Goal: Task Accomplishment & Management: Manage account settings

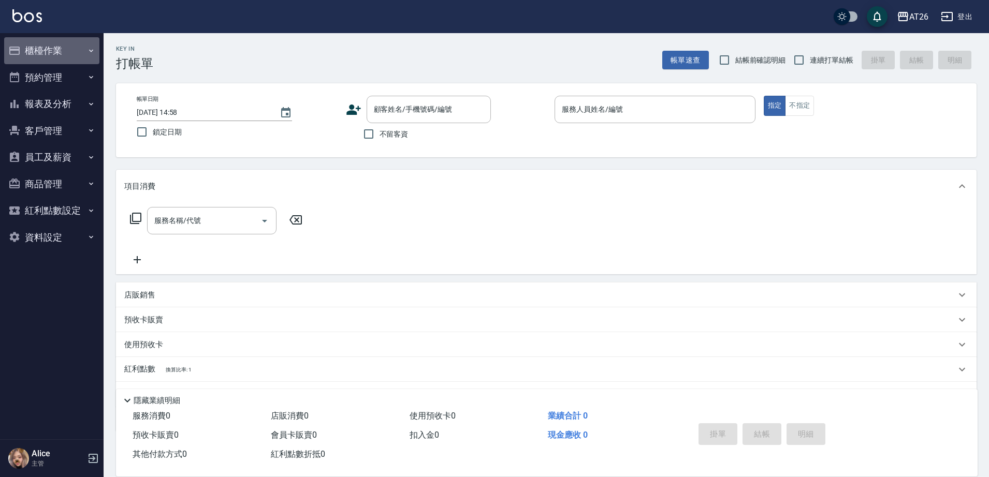
click at [53, 58] on button "櫃檯作業" at bounding box center [51, 50] width 95 height 27
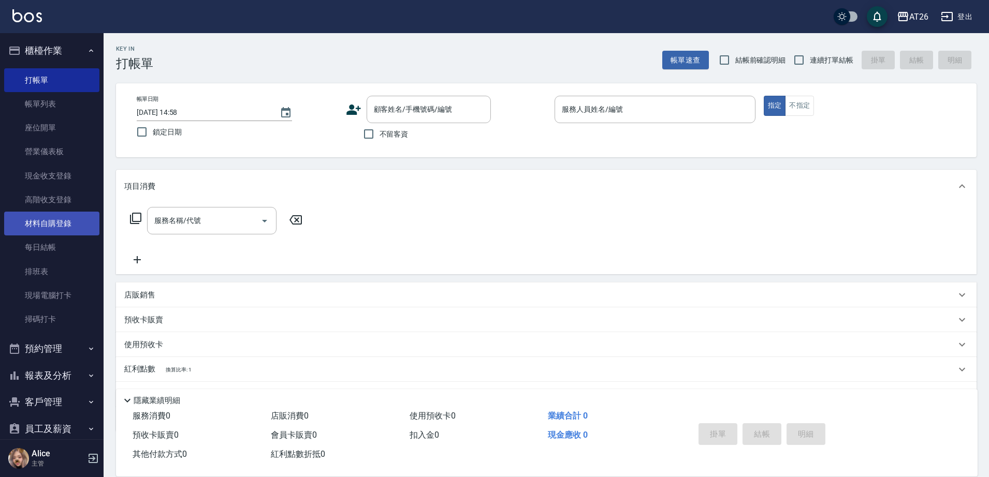
click at [61, 231] on link "材料自購登錄" at bounding box center [51, 224] width 95 height 24
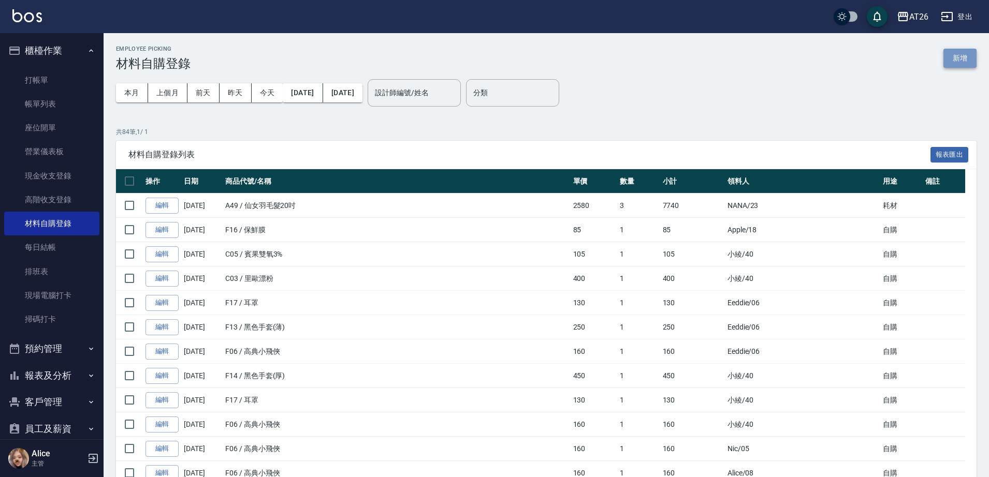
click at [956, 58] on button "新增" at bounding box center [959, 58] width 33 height 19
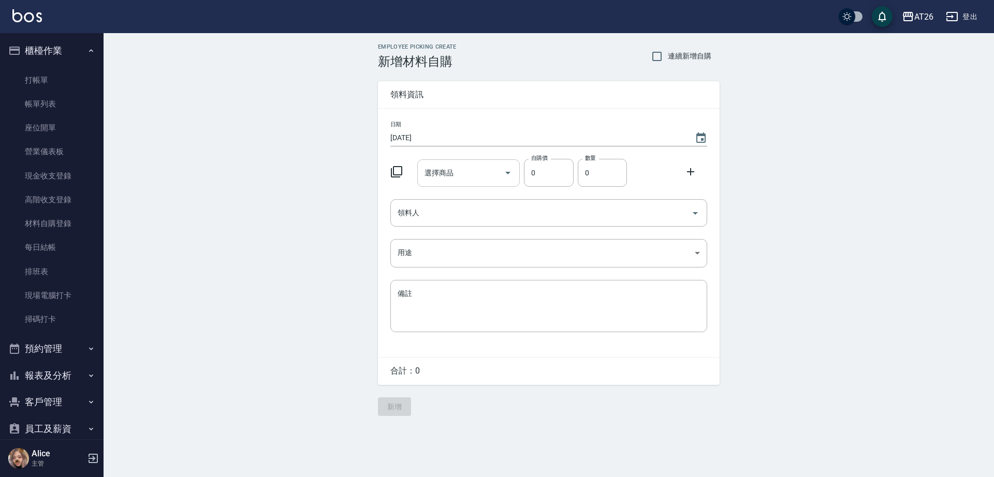
click at [456, 174] on input "選擇商品" at bounding box center [461, 173] width 78 height 18
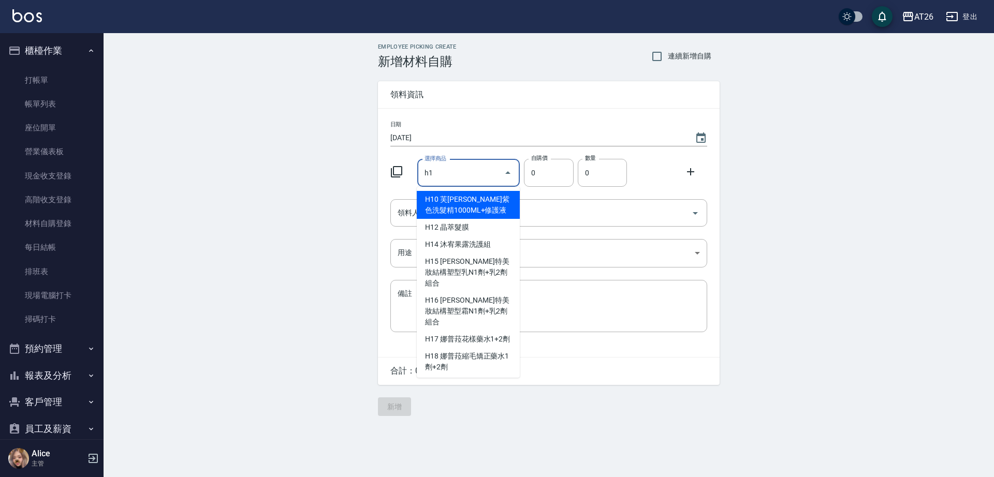
type input "h"
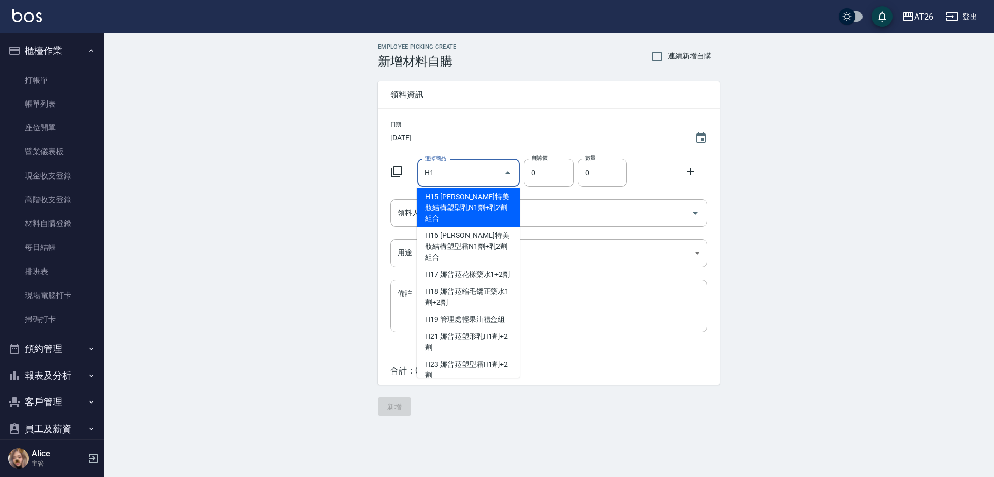
scroll to position [129, 0]
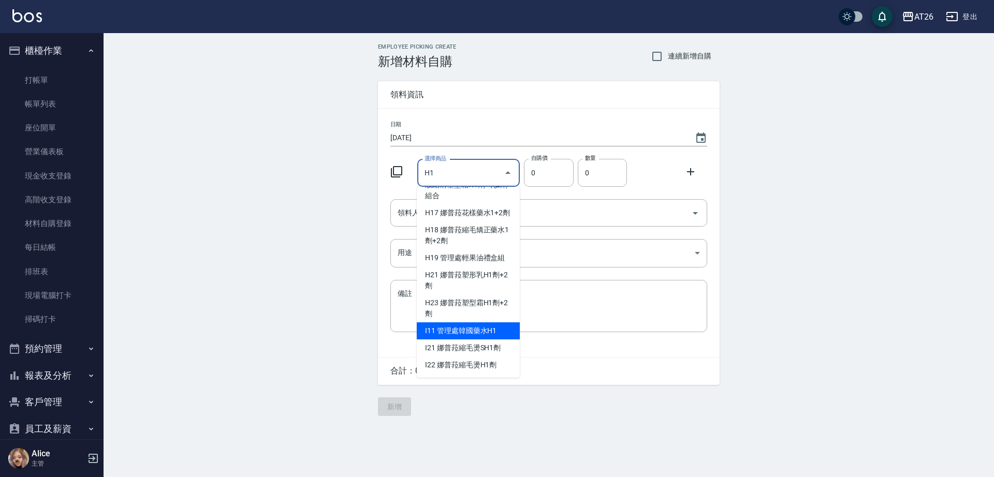
click at [493, 340] on li "I11 管理處韓國藥水H1" at bounding box center [468, 330] width 103 height 17
type input "管理處韓國藥水H1"
type input "270"
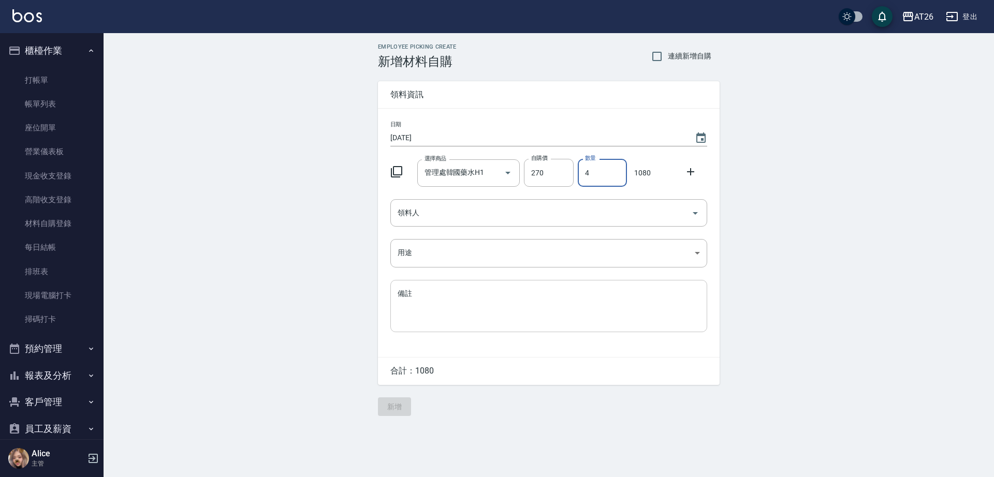
type input "4"
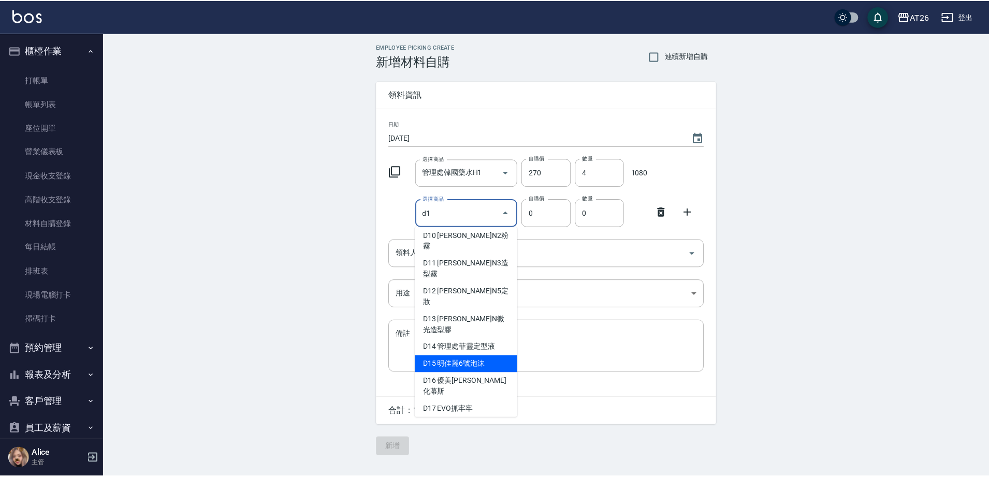
scroll to position [5, 0]
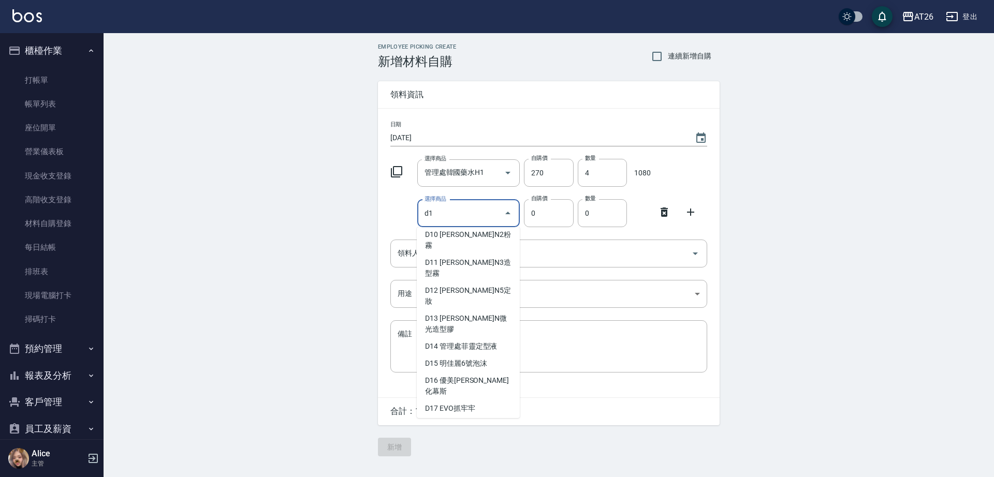
click at [482, 462] on li "I36 管理處韓國藥水D1" at bounding box center [468, 470] width 103 height 17
type input "管理處韓國藥水D1"
type input "270"
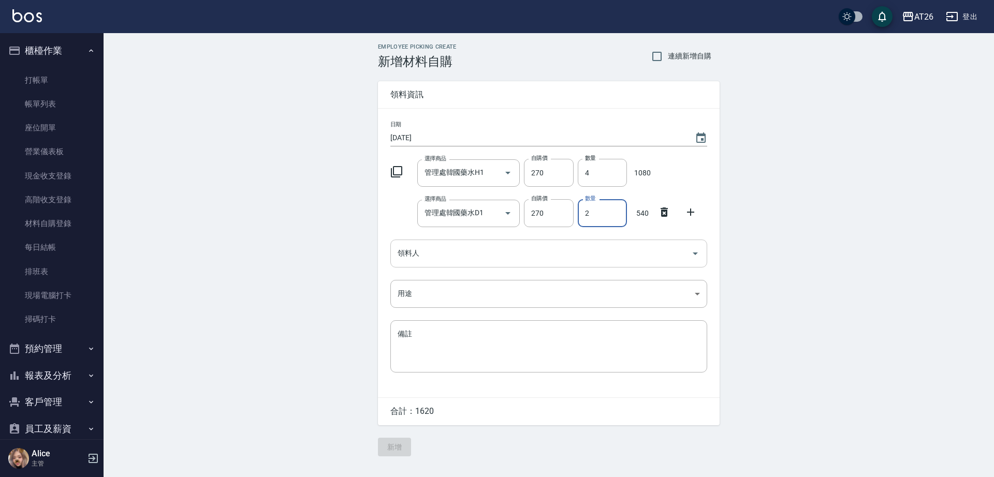
type input "2"
click at [588, 251] on input "領料人" at bounding box center [541, 253] width 292 height 18
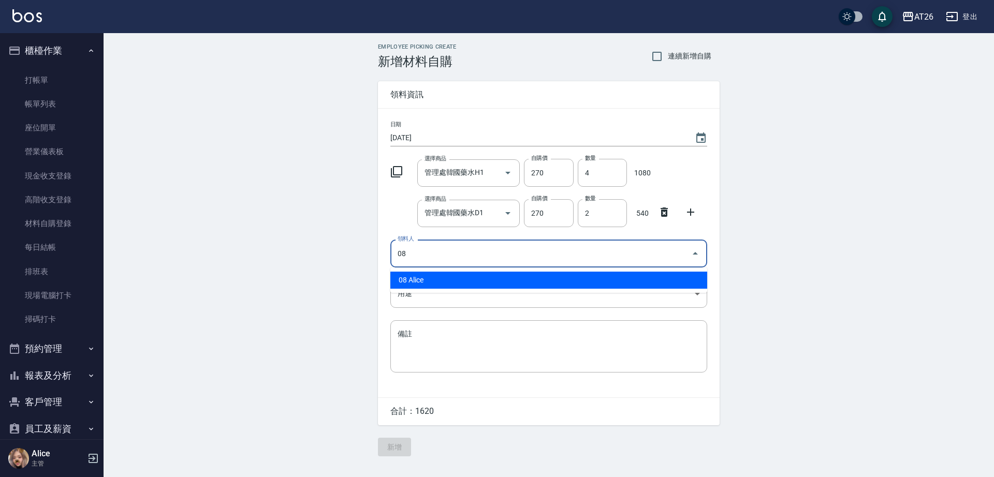
type input "08 Alice"
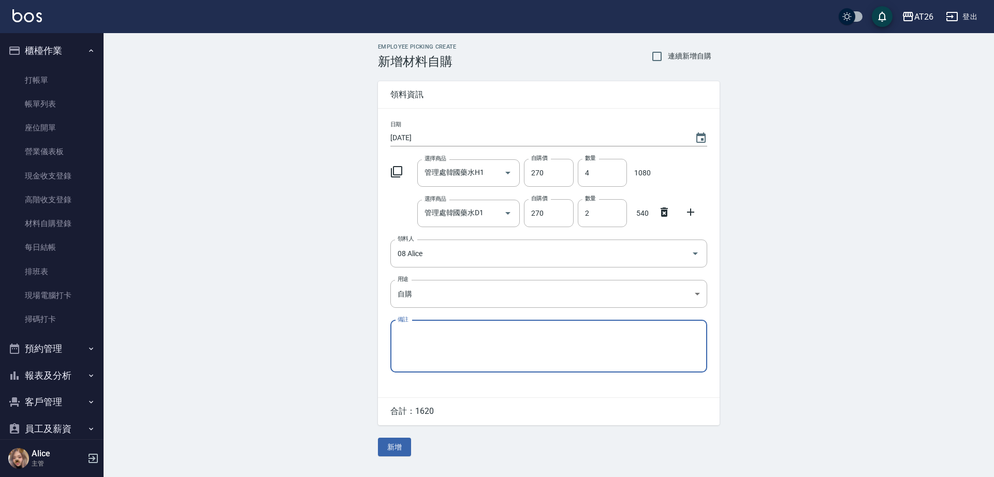
type input "自購"
click at [393, 446] on button "新增" at bounding box center [394, 447] width 33 height 19
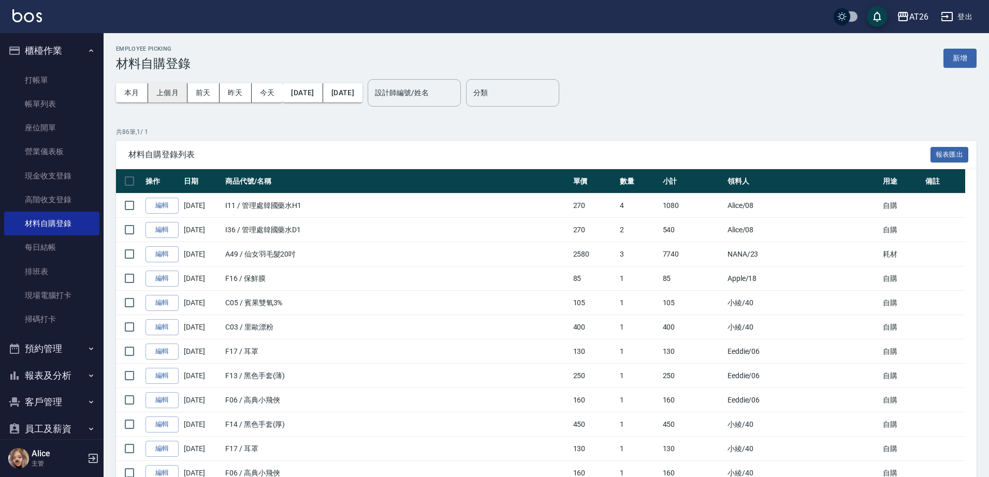
click at [156, 95] on button "上個月" at bounding box center [167, 92] width 39 height 19
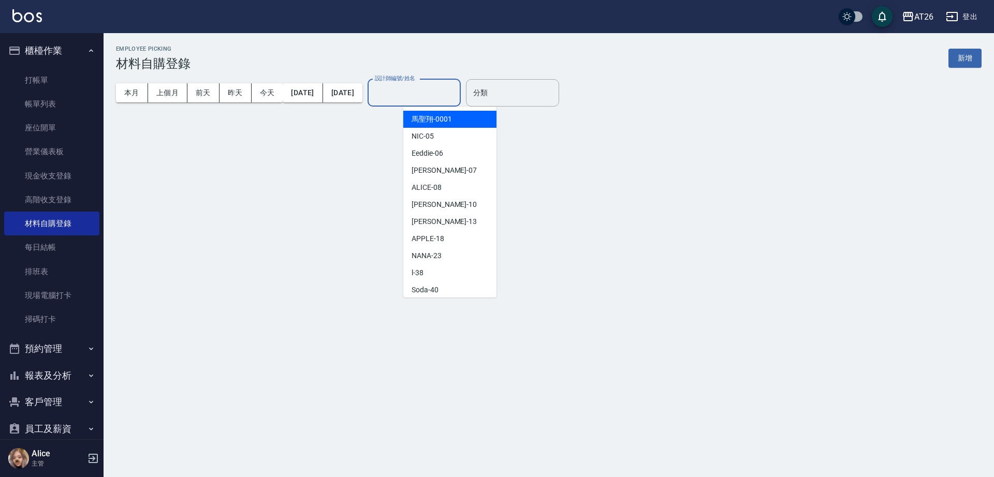
click at [423, 85] on div "設計師編號/姓名 設計師編號/姓名" at bounding box center [414, 92] width 93 height 27
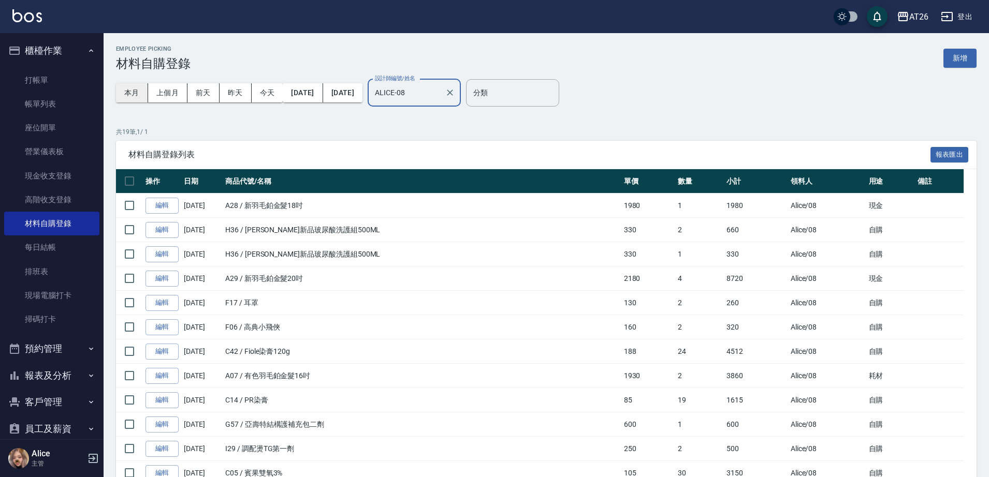
type input "ALICE-08"
click at [133, 93] on button "本月" at bounding box center [132, 92] width 32 height 19
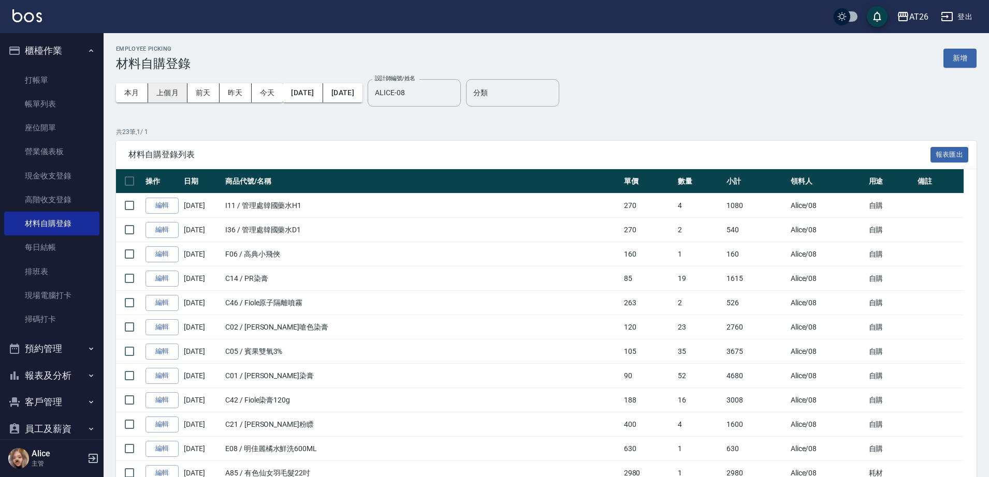
click at [172, 94] on button "上個月" at bounding box center [167, 92] width 39 height 19
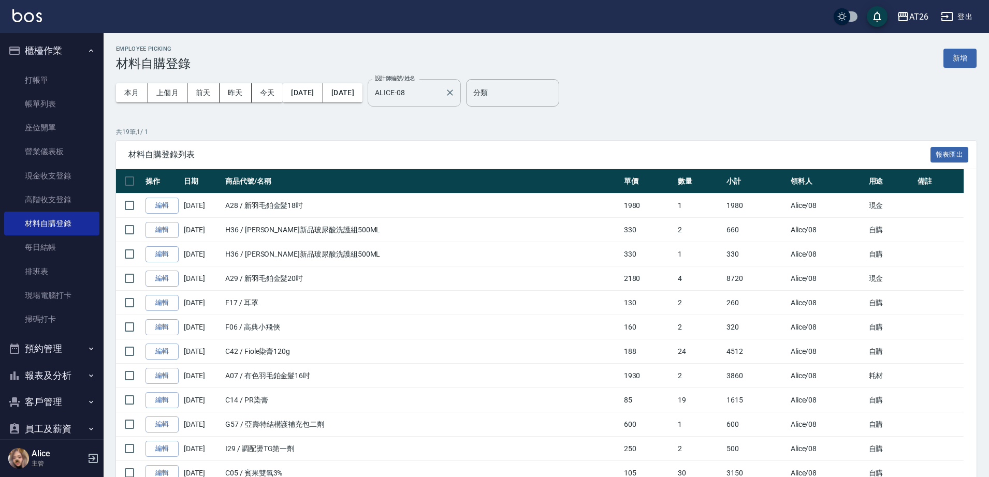
click at [440, 96] on input "ALICE-08" at bounding box center [406, 93] width 68 height 18
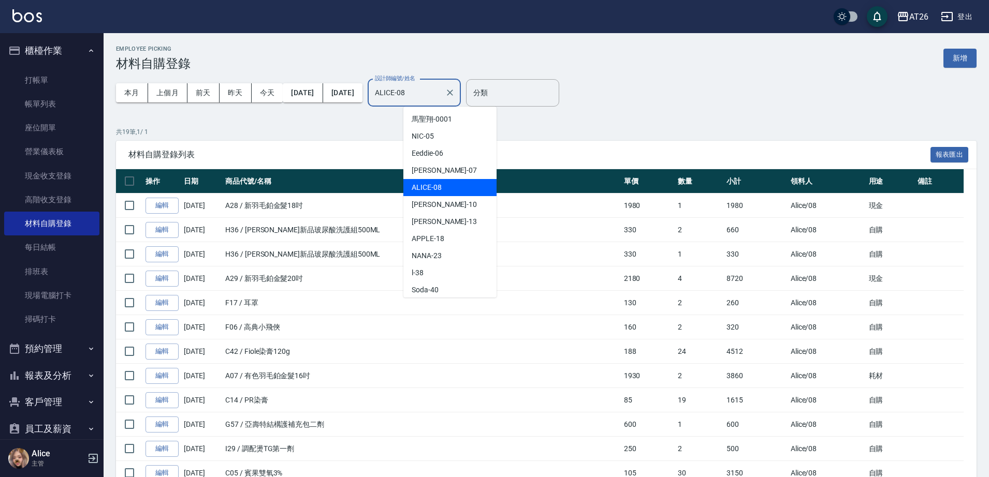
drag, startPoint x: 144, startPoint y: 92, endPoint x: 226, endPoint y: 82, distance: 82.4
click at [150, 93] on div "本月 上個月 [DATE] [DATE] [DATE]" at bounding box center [199, 92] width 167 height 19
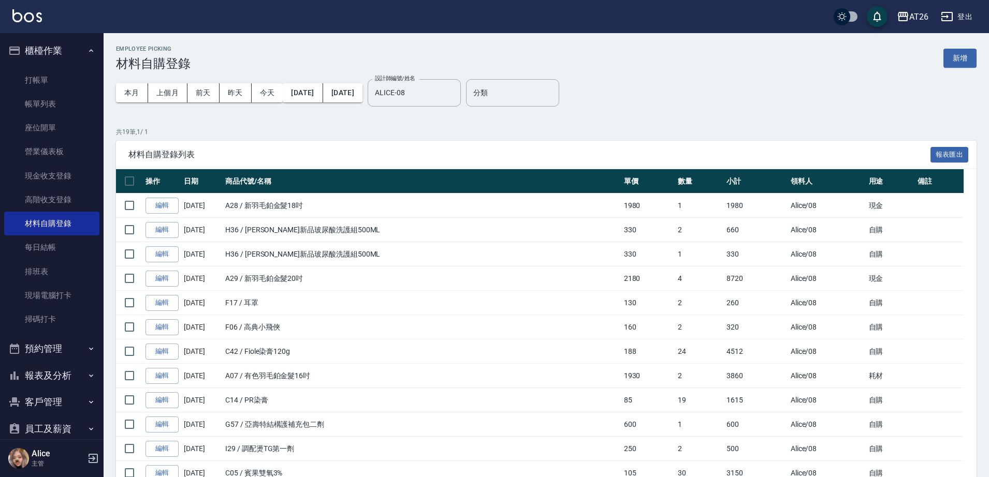
click at [115, 87] on div "Employee Picking 材料自購登錄 新增 本月 上個月 [DATE] [DATE] [DATE] [DATE] [DATE] 設計師編號/姓名 […" at bounding box center [546, 371] width 885 height 677
click at [130, 87] on button "本月" at bounding box center [132, 92] width 32 height 19
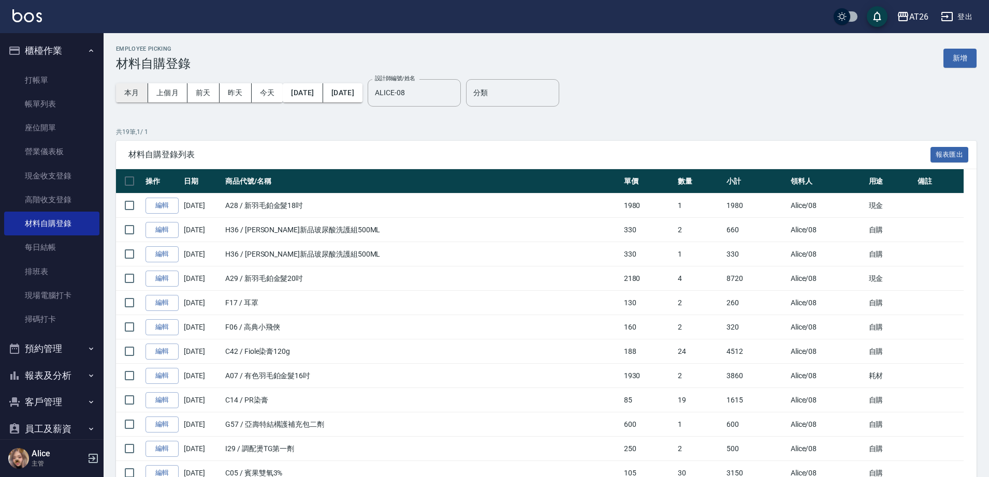
click at [130, 87] on button "本月" at bounding box center [132, 92] width 32 height 19
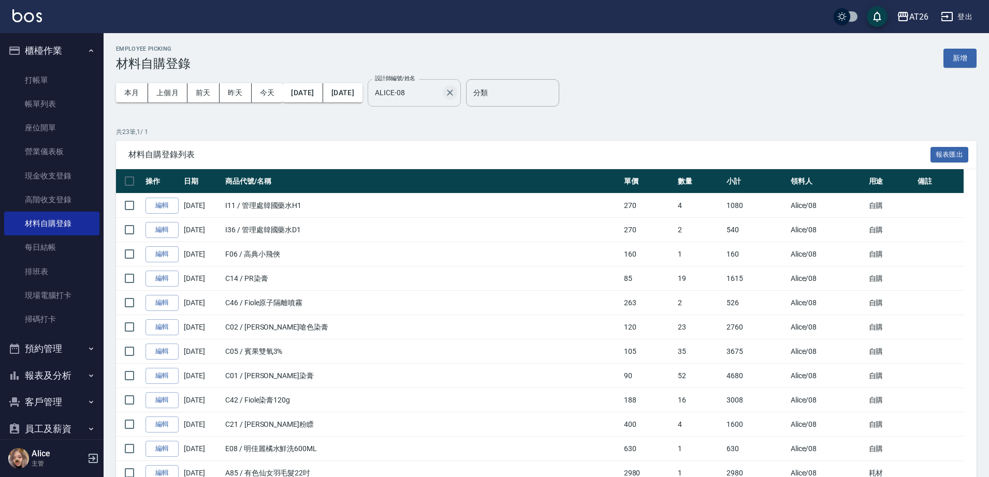
click at [457, 90] on button "Clear" at bounding box center [450, 92] width 14 height 14
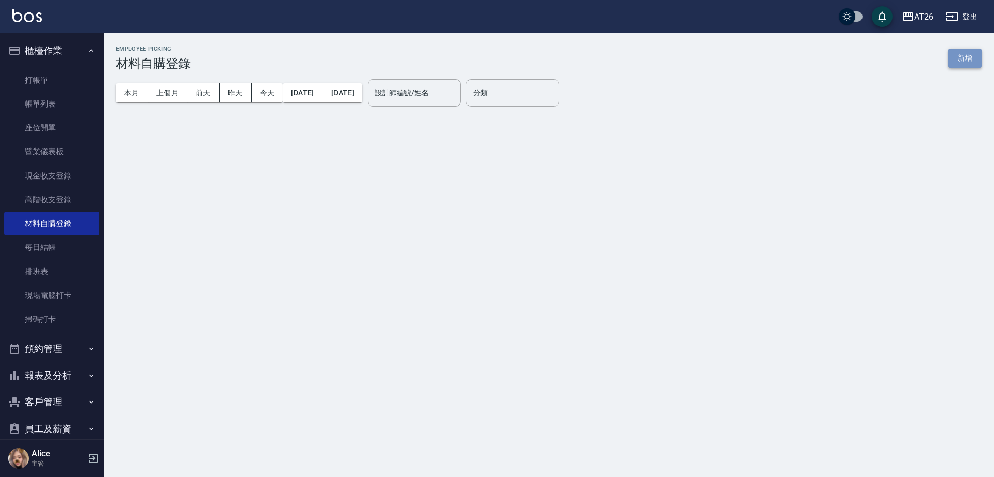
click at [964, 60] on button "新增" at bounding box center [964, 58] width 33 height 19
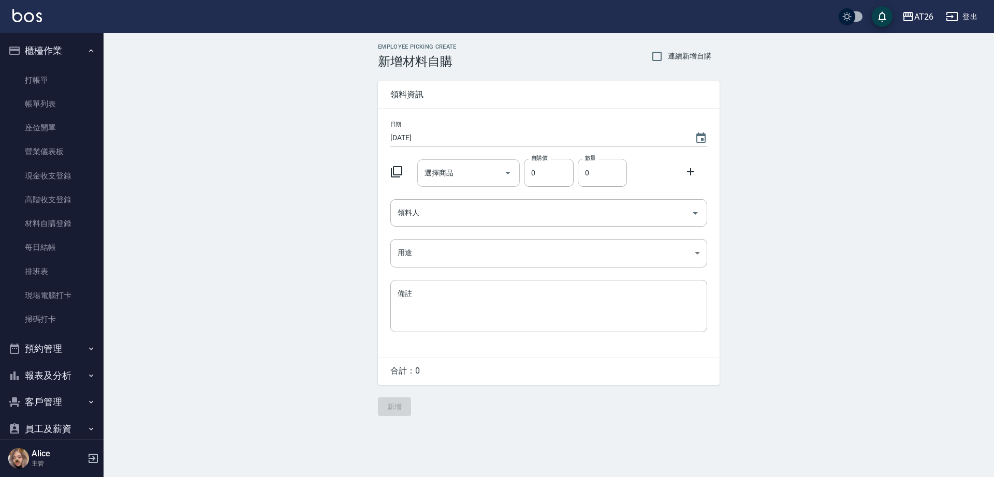
click at [446, 167] on div "選擇商品 選擇商品" at bounding box center [468, 172] width 103 height 27
type input "d"
type input "[PERSON_NAME]"
click at [254, 126] on div "Employee Picking Create 新增材料自購 連續新增自購 領料資訊 日期 [DATE] 選擇商品 康 選擇商品 自購價 0 自購價 數量 0…" at bounding box center [549, 229] width 890 height 393
drag, startPoint x: 446, startPoint y: 166, endPoint x: 406, endPoint y: 169, distance: 40.5
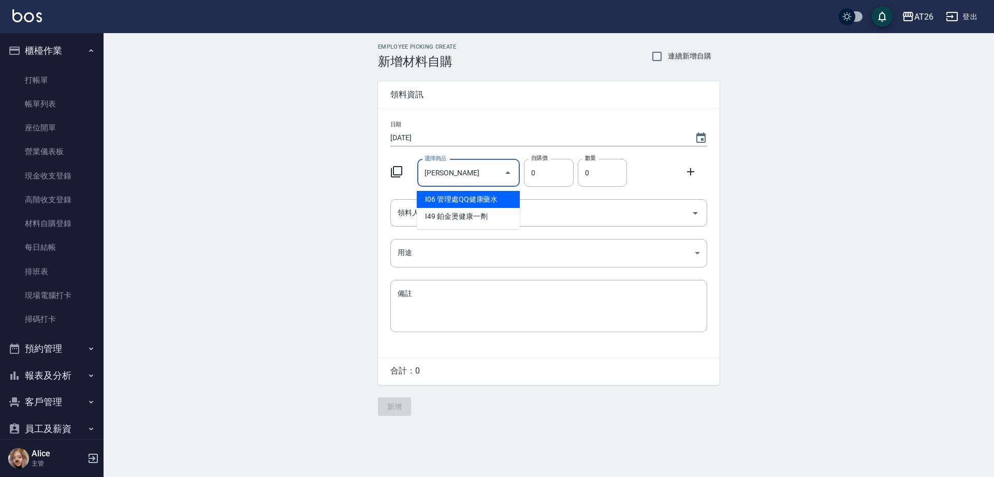
click at [407, 169] on div "選擇商品 康 選擇商品 自購價 0 自購價 數量 0 數量" at bounding box center [546, 171] width 321 height 32
click at [45, 224] on link "材料自購登錄" at bounding box center [51, 224] width 95 height 24
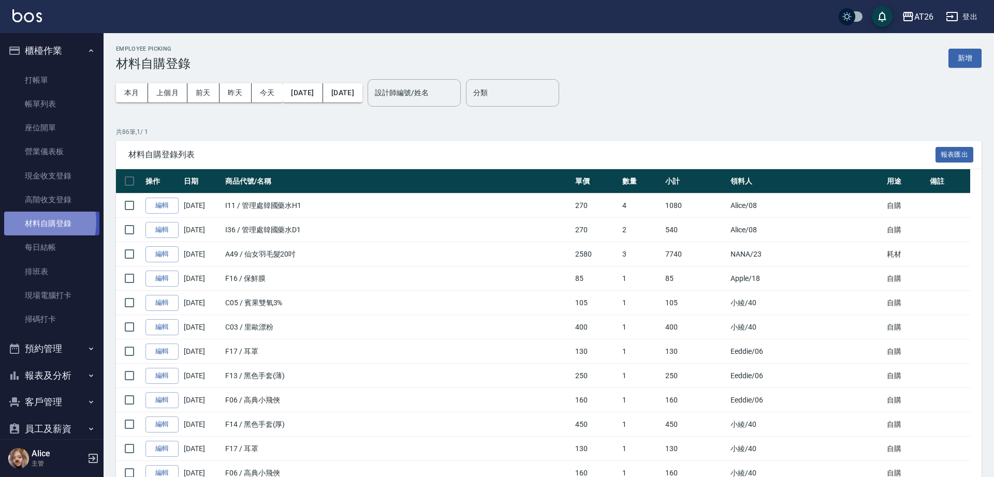
click at [25, 222] on link "材料自購登錄" at bounding box center [51, 224] width 95 height 24
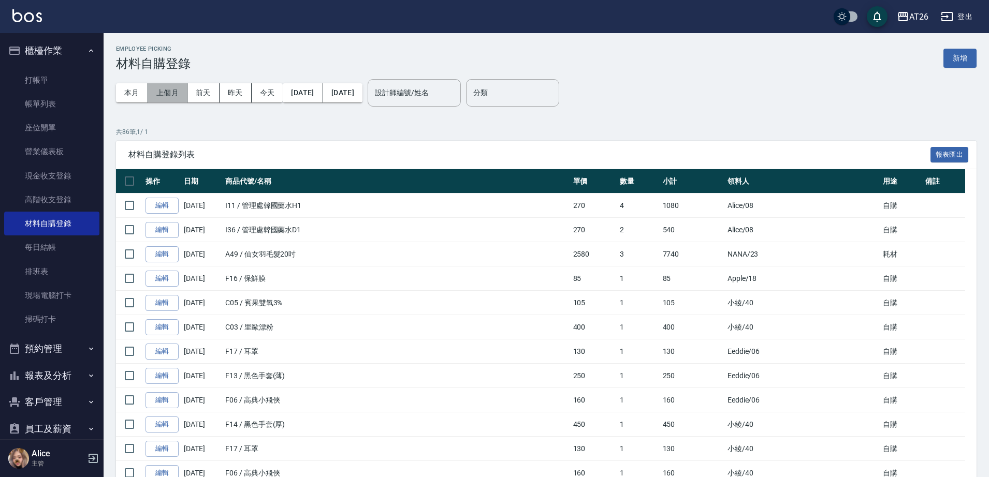
click at [163, 95] on button "上個月" at bounding box center [167, 92] width 39 height 19
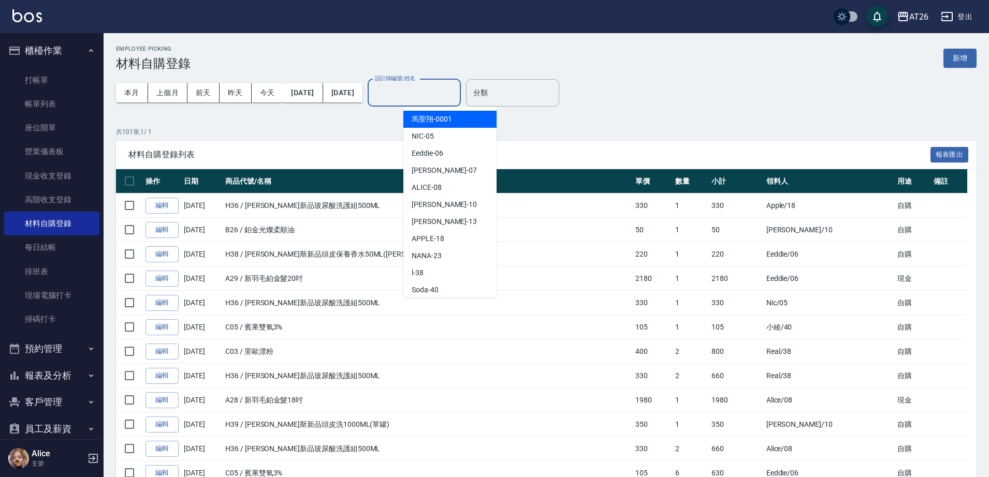
click at [456, 87] on input "設計師編號/姓名" at bounding box center [414, 93] width 84 height 18
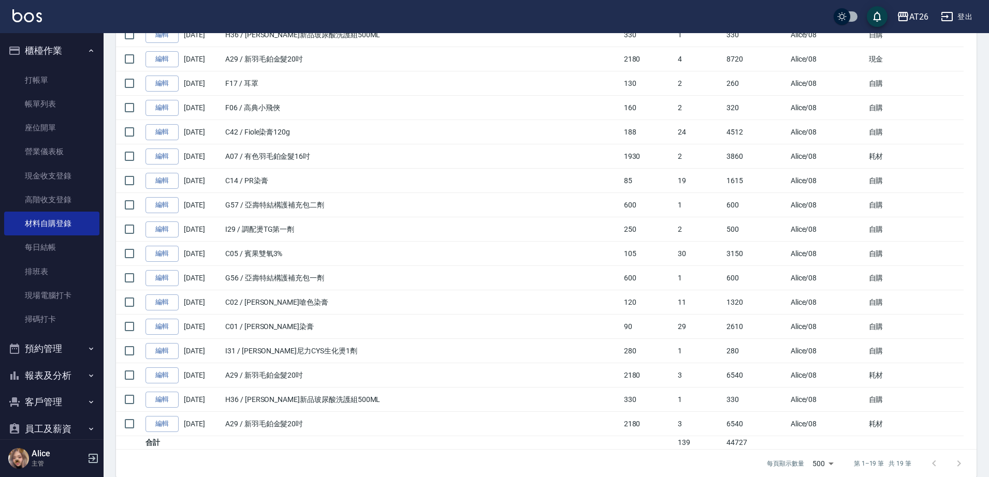
scroll to position [232, 0]
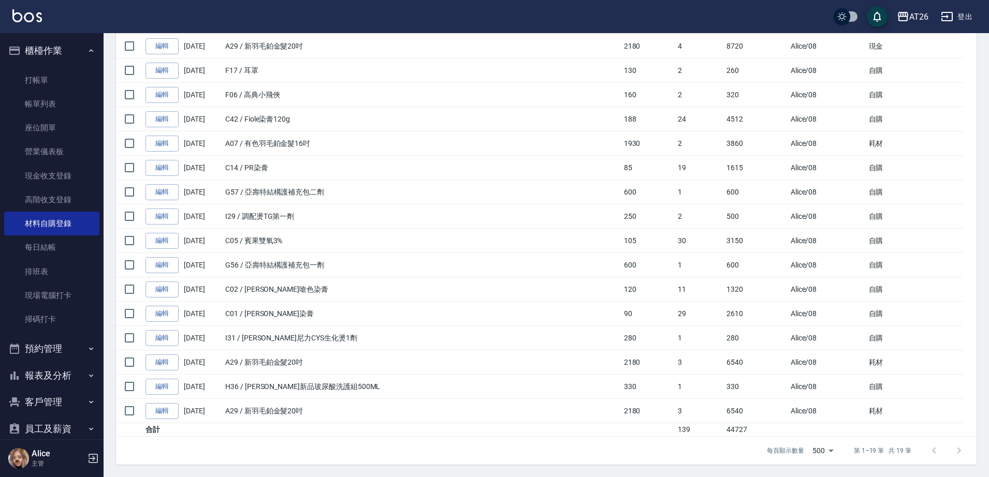
type input "ALICE-08"
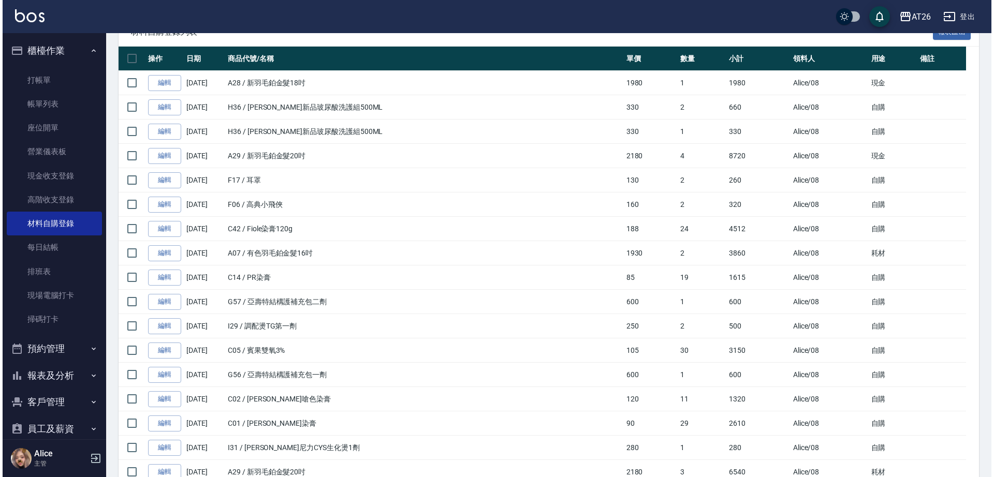
scroll to position [0, 0]
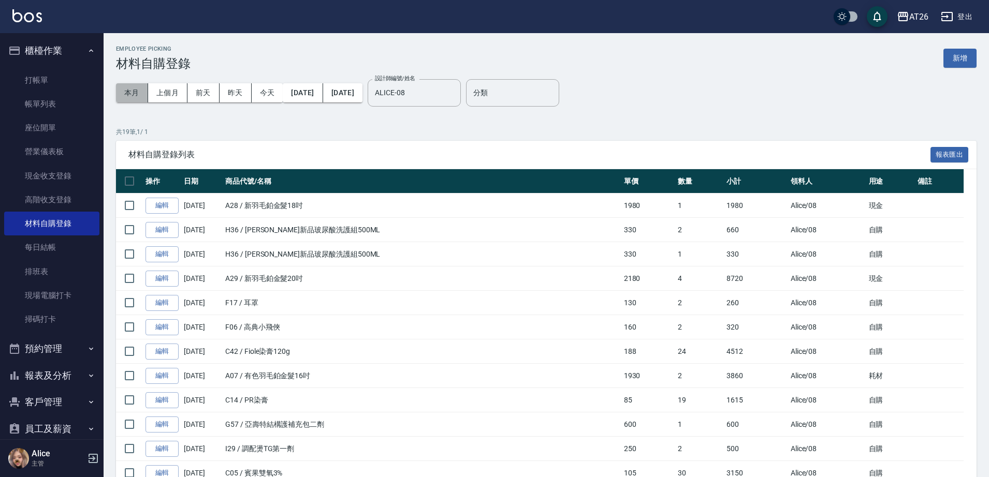
click at [134, 94] on button "本月" at bounding box center [132, 92] width 32 height 19
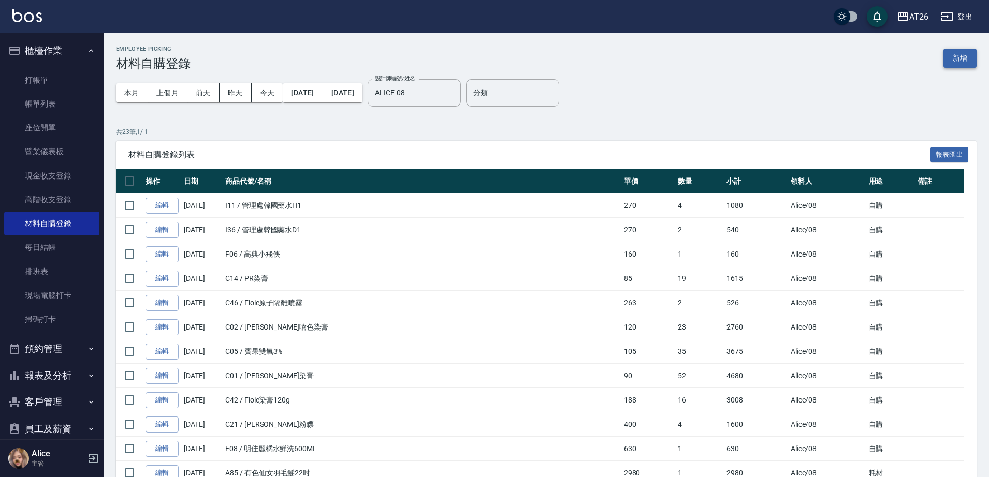
click at [969, 57] on button "新增" at bounding box center [959, 58] width 33 height 19
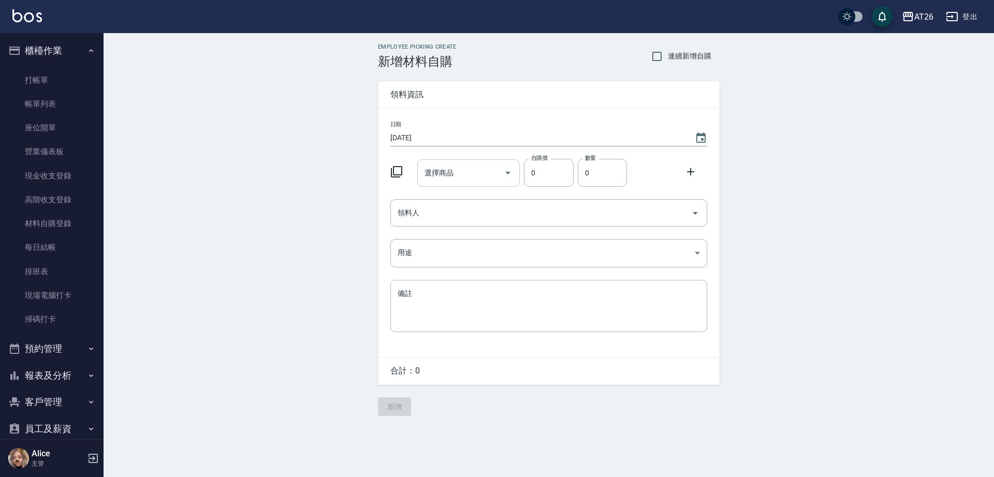
click at [474, 166] on input "選擇商品" at bounding box center [461, 173] width 78 height 18
type input "康[PERSON_NAME]"
drag, startPoint x: 466, startPoint y: 180, endPoint x: 412, endPoint y: 176, distance: 55.0
click at [412, 176] on div "選擇商品 康堤水二 選擇商品 自購價 0 自購價 數量 0 數量" at bounding box center [546, 171] width 321 height 32
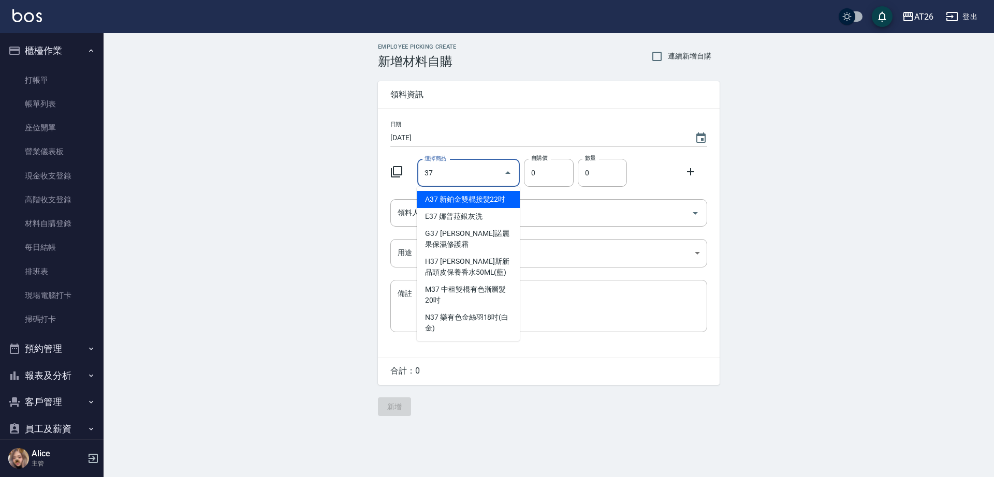
click at [424, 171] on input "37" at bounding box center [461, 173] width 78 height 18
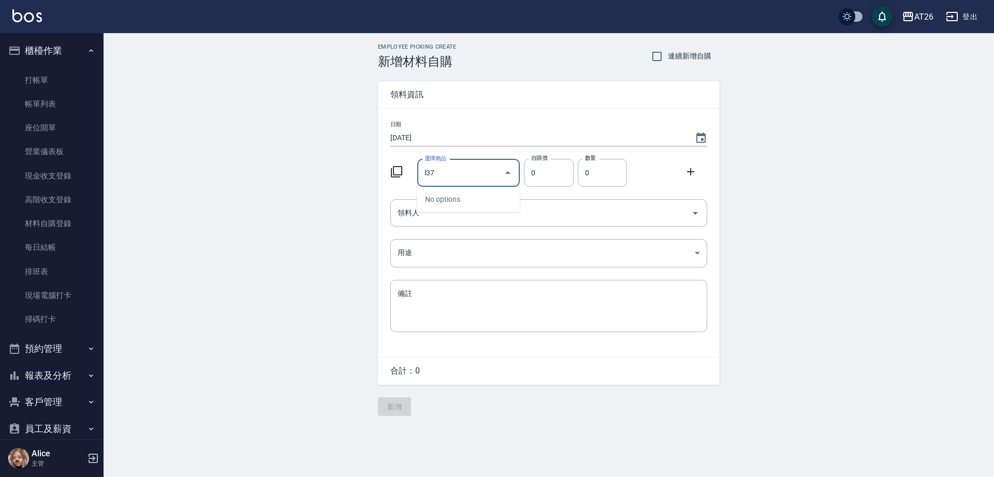
type input "l37"
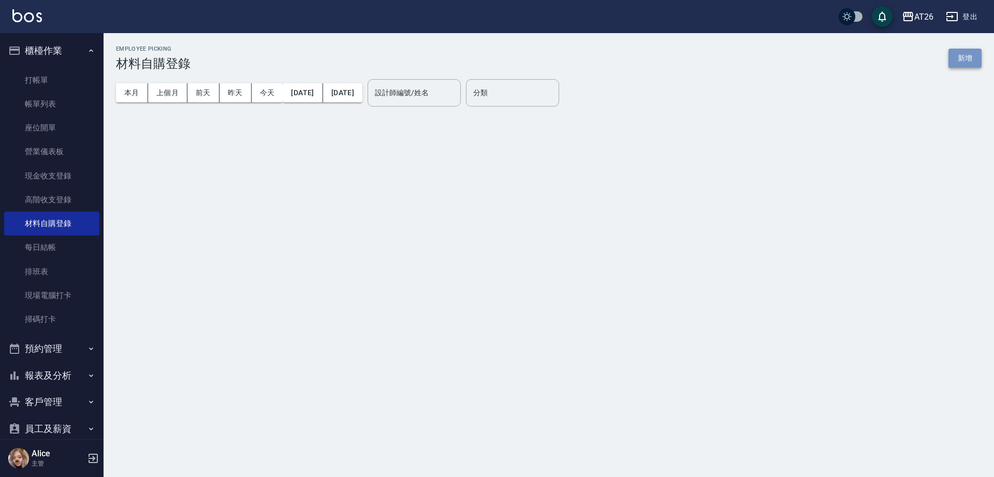
click at [959, 54] on button "新增" at bounding box center [964, 58] width 33 height 19
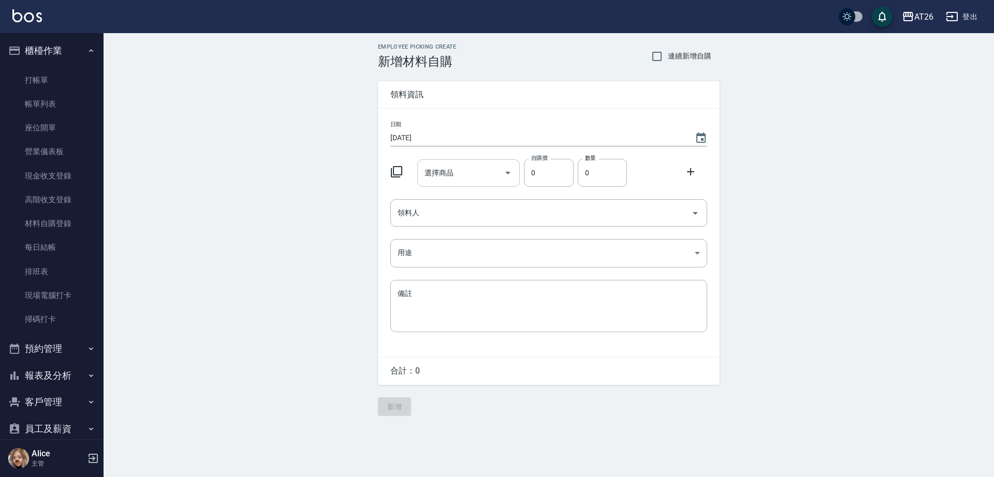
click at [477, 184] on div "選擇商品" at bounding box center [468, 172] width 103 height 27
type input "l"
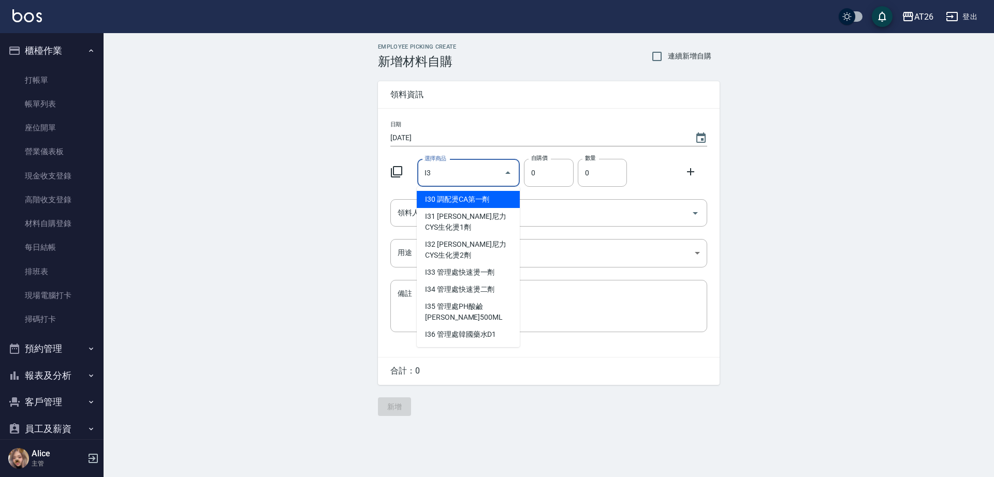
type input "I37"
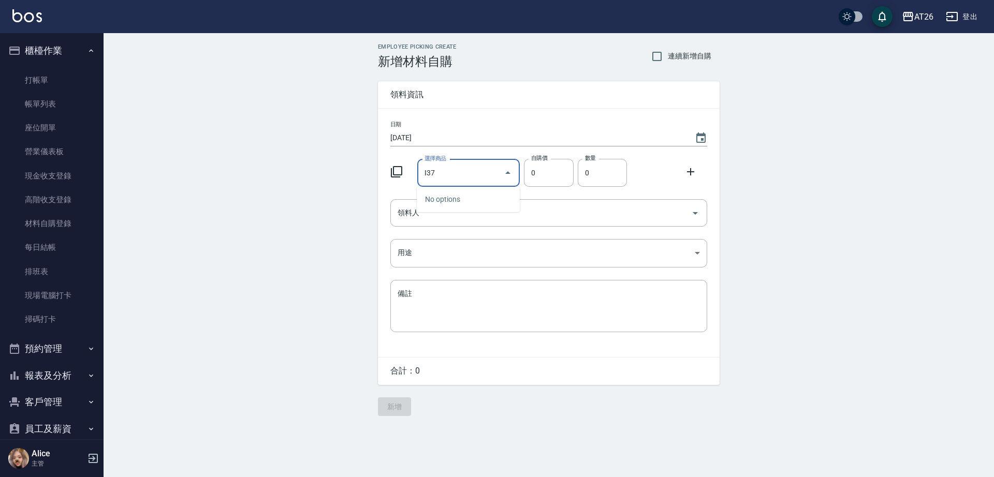
drag, startPoint x: 469, startPoint y: 172, endPoint x: 363, endPoint y: 173, distance: 106.6
click at [363, 173] on div "Employee Picking Create 新增材料自購 連續新增自購 領料資訊 日期 [DATE] 選擇商品 I37 選擇商品 自購價 0 自購價 數量…" at bounding box center [549, 229] width 890 height 393
type input "管理處"
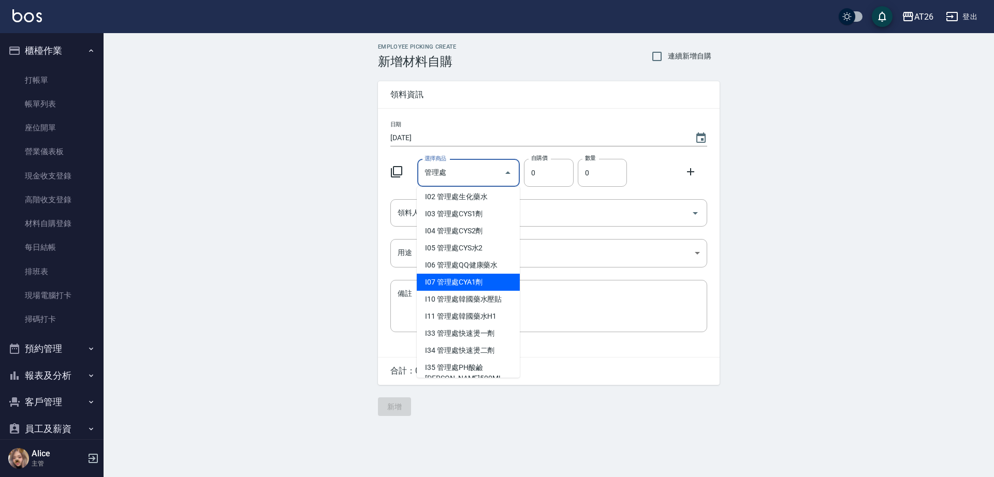
scroll to position [324, 0]
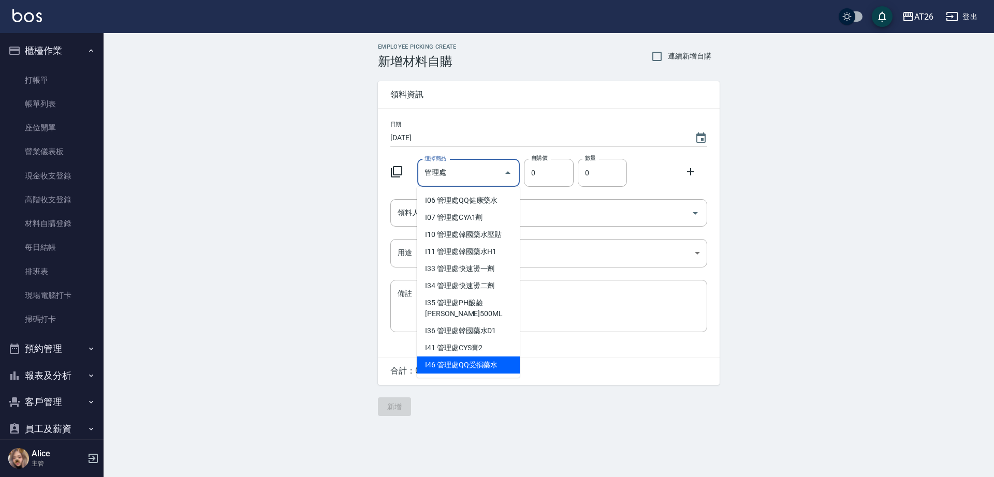
drag, startPoint x: 454, startPoint y: 173, endPoint x: 404, endPoint y: 193, distance: 54.2
click at [404, 193] on div "日期 [DATE] 選擇商品 管理處 選擇商品 自購價 0 自購價 數量 0 數量 領料人 領料人 用途 ​ 用途 備註 x 備註" at bounding box center [549, 233] width 342 height 248
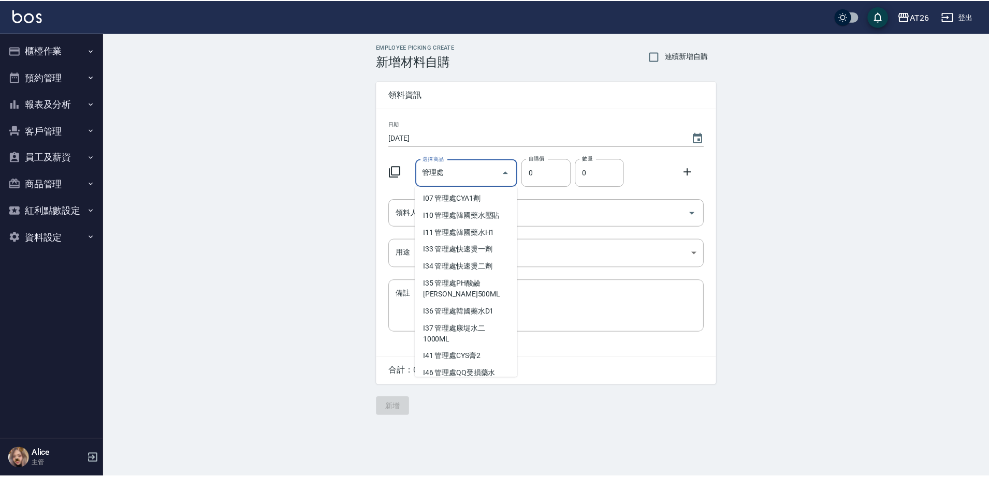
scroll to position [351, 0]
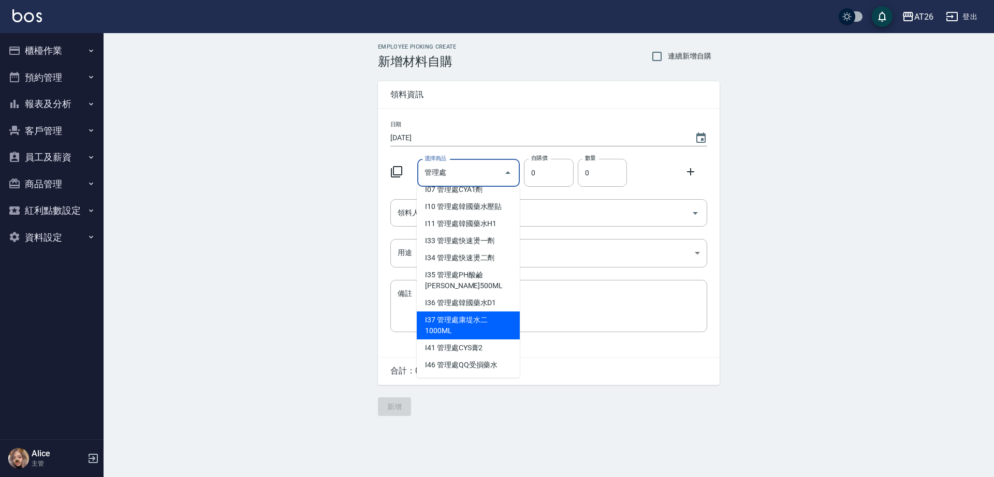
click at [431, 318] on li "I37 管理處康堤水二1000ML" at bounding box center [468, 326] width 103 height 28
type input "管理處康堤水二1000ML"
type input "170"
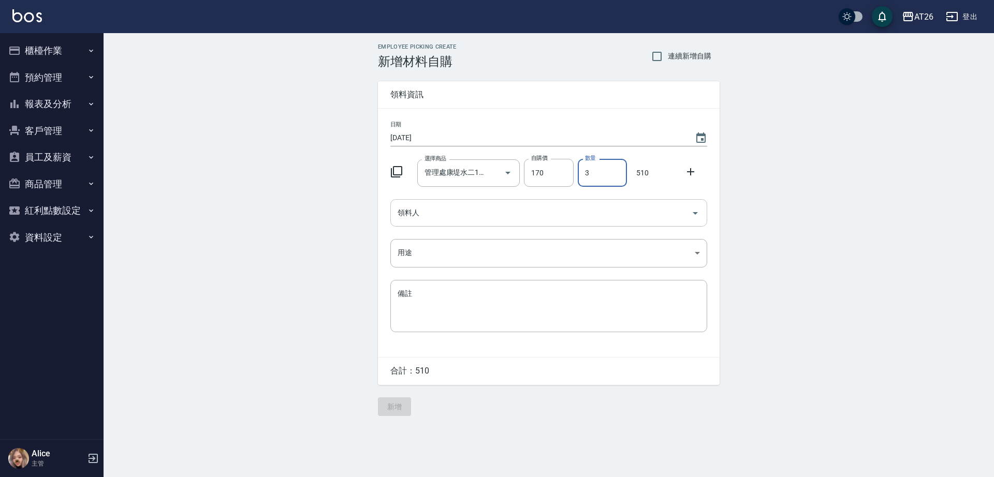
type input "3"
click at [479, 222] on input "領料人" at bounding box center [541, 213] width 292 height 18
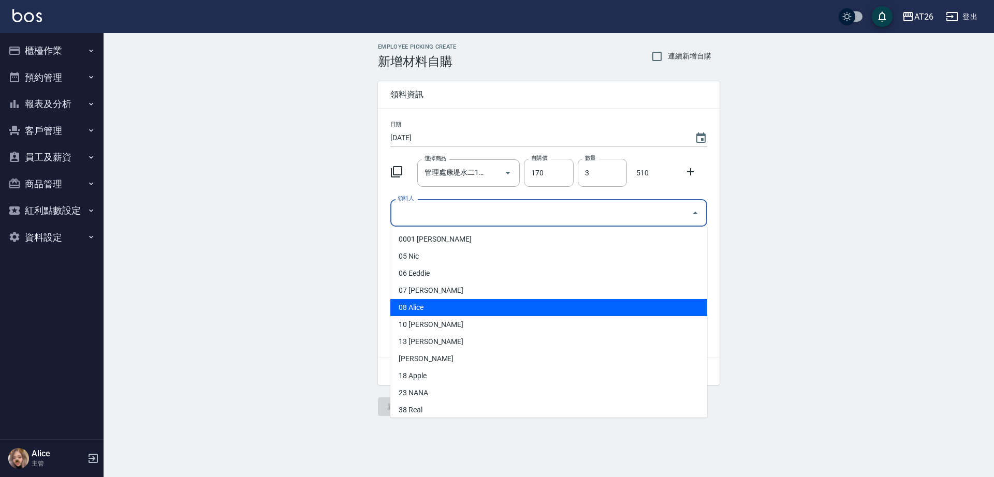
click at [433, 301] on li "08 Alice" at bounding box center [548, 307] width 317 height 17
type input "Alice"
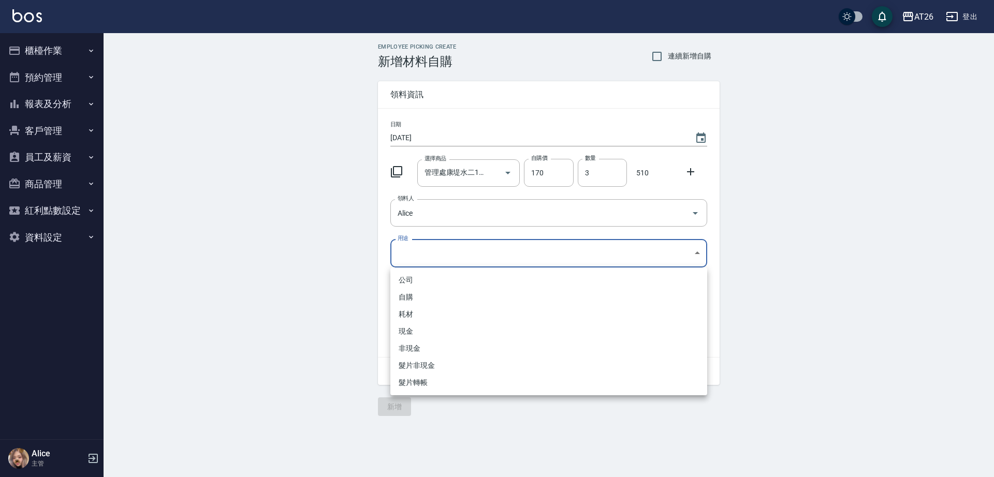
click at [430, 255] on body "AT26 登出 櫃檯作業 打帳單 帳單列表 座位開單 營業儀表板 現金收支登錄 高階收支登錄 材料自購登錄 每日結帳 排班表 現場電腦打卡 掃碼打卡 預約管理…" at bounding box center [497, 238] width 994 height 477
click at [427, 299] on li "自購" at bounding box center [548, 297] width 317 height 17
type input "自購"
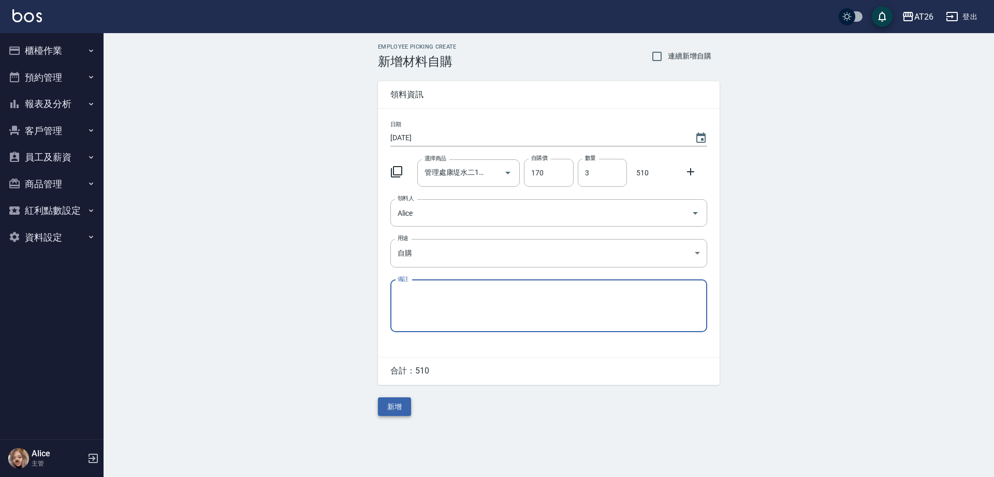
drag, startPoint x: 399, startPoint y: 407, endPoint x: 490, endPoint y: 404, distance: 91.2
click at [398, 407] on button "新增" at bounding box center [394, 407] width 33 height 19
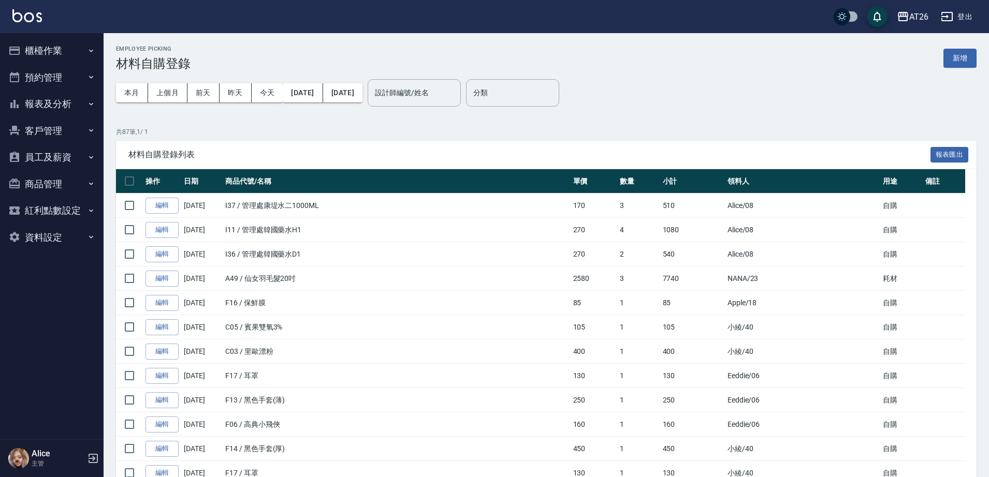
click at [38, 40] on button "櫃檯作業" at bounding box center [51, 50] width 95 height 27
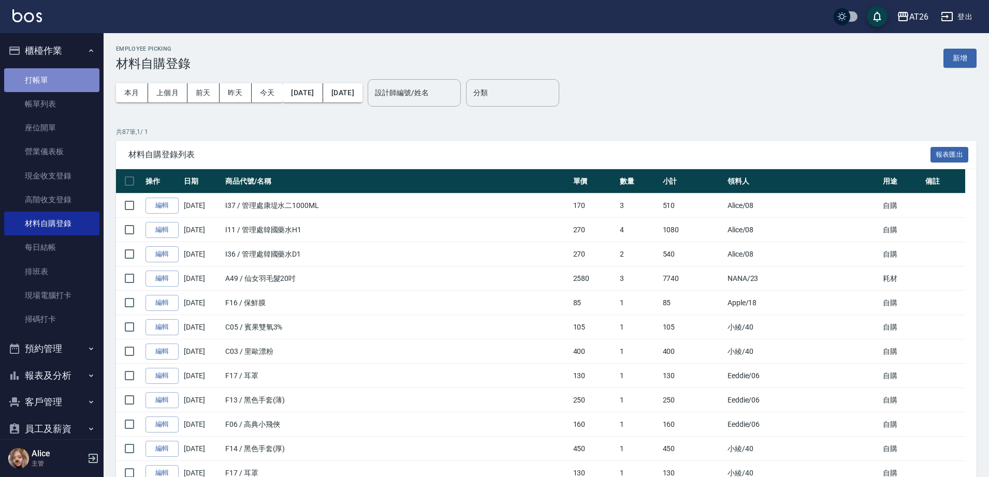
click at [69, 86] on link "打帳單" at bounding box center [51, 80] width 95 height 24
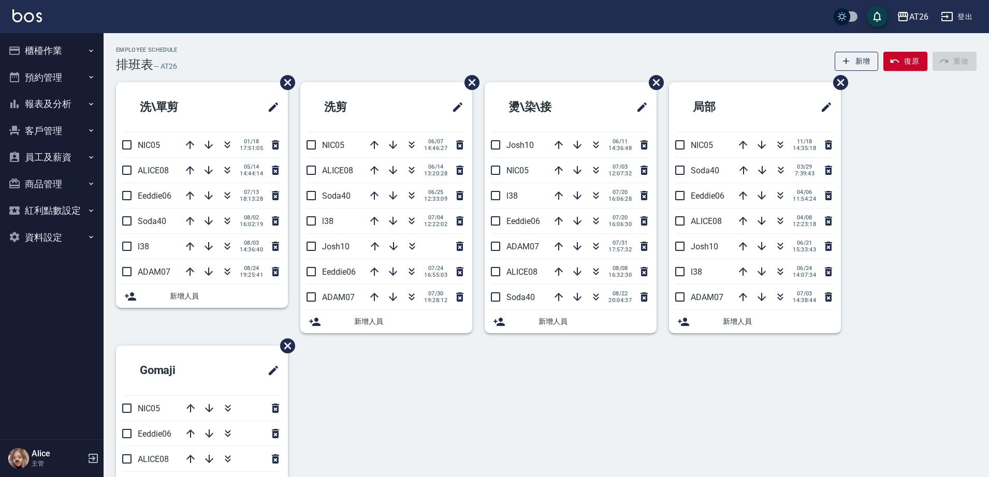
click at [69, 134] on button "客戶管理" at bounding box center [51, 130] width 95 height 27
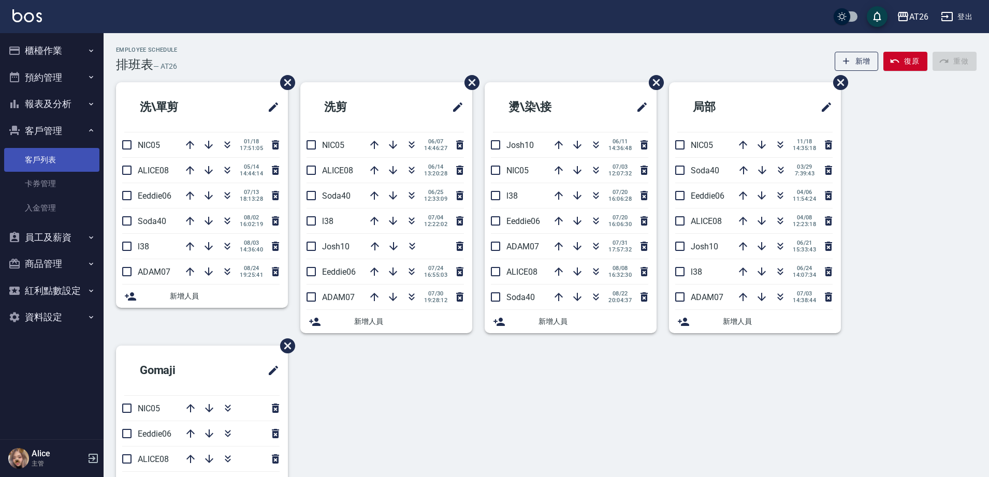
click at [55, 159] on link "客戶列表" at bounding box center [51, 160] width 95 height 24
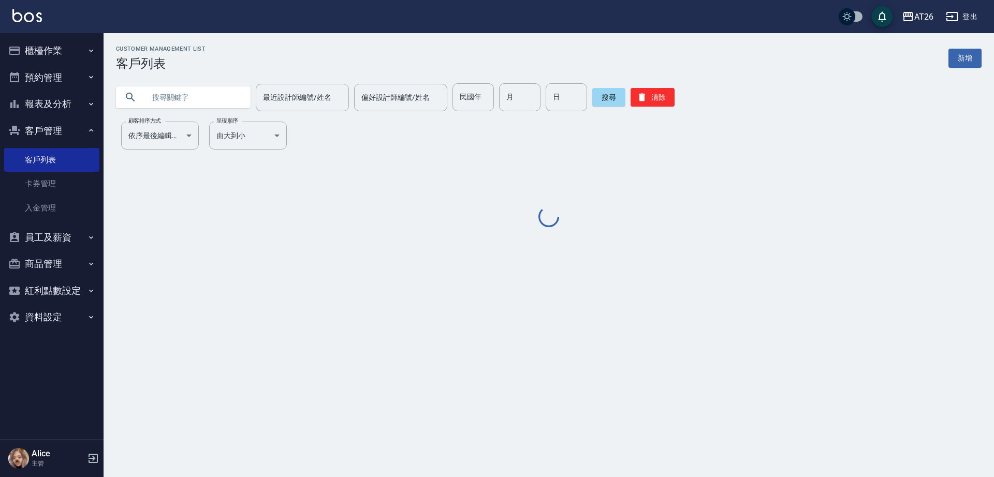
click at [192, 101] on input "text" at bounding box center [193, 97] width 97 height 28
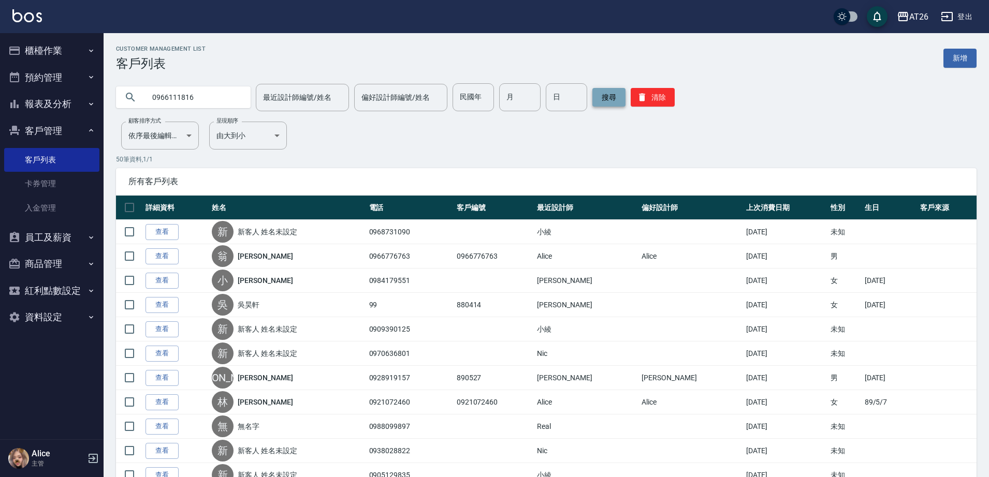
type input "0966111816"
click at [601, 103] on button "搜尋" at bounding box center [608, 97] width 33 height 19
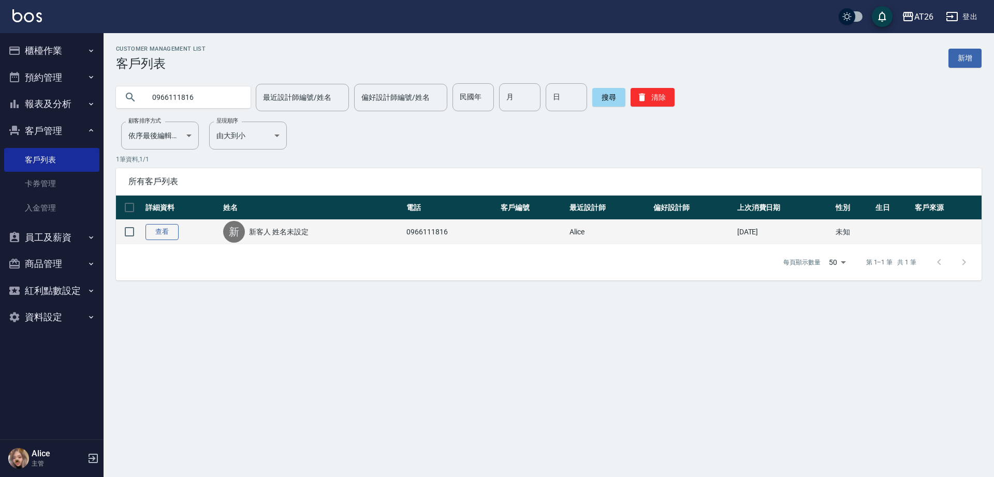
click at [160, 236] on link "查看" at bounding box center [161, 232] width 33 height 16
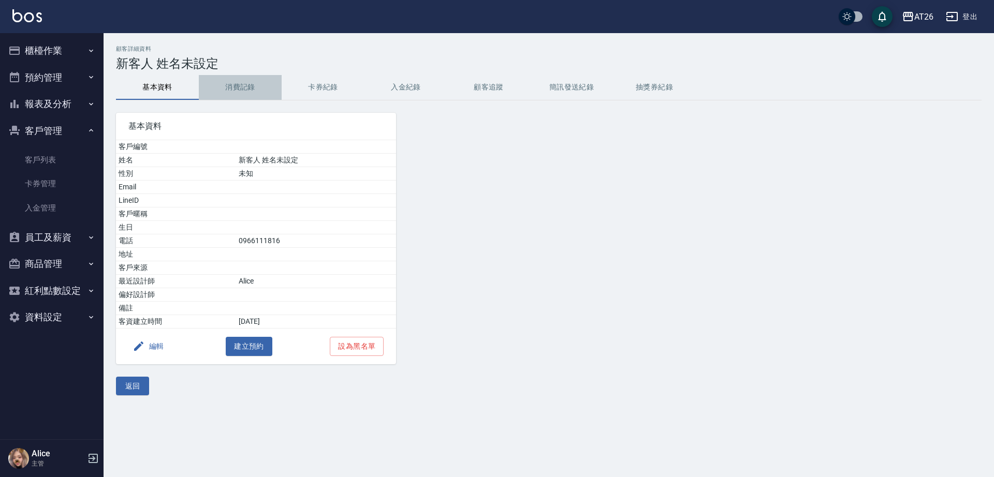
click at [249, 85] on button "消費記錄" at bounding box center [240, 87] width 83 height 25
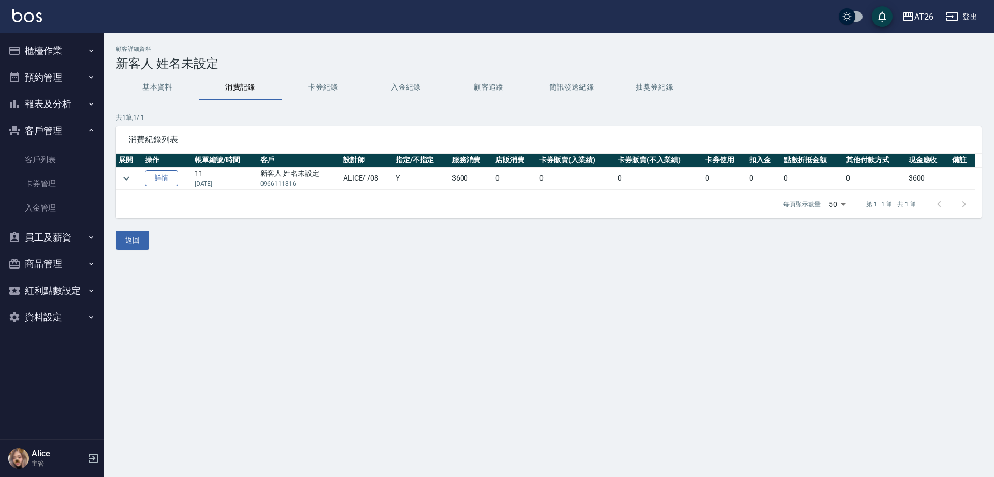
click at [161, 183] on link "詳情" at bounding box center [161, 178] width 33 height 16
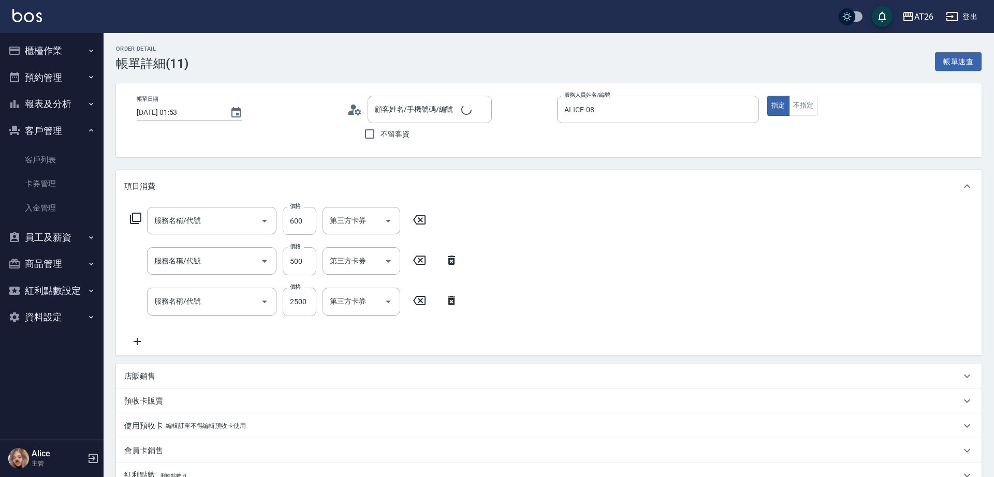
type input "2025/04/12 01:53"
type input "ALICE-08"
type input "360"
type input "剪髮(401)"
type input "洗髮(201)"
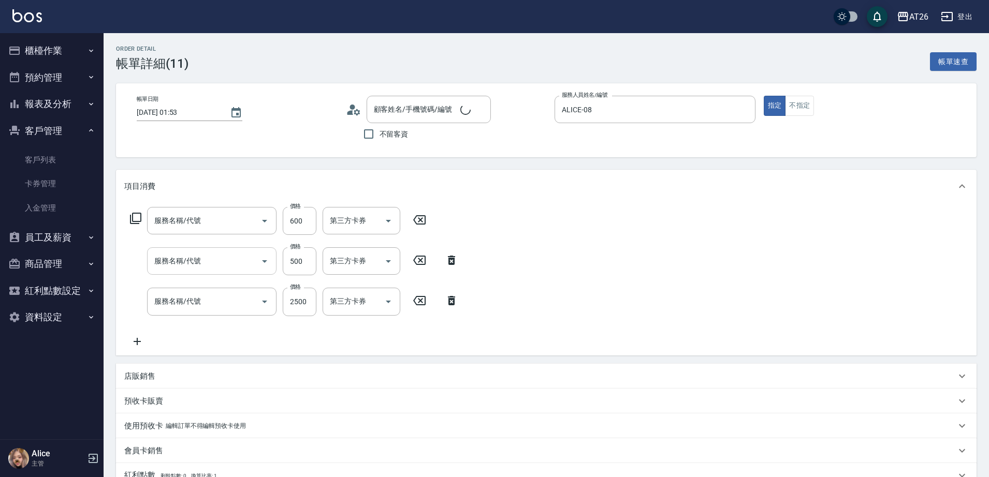
type input "自購三段(609)"
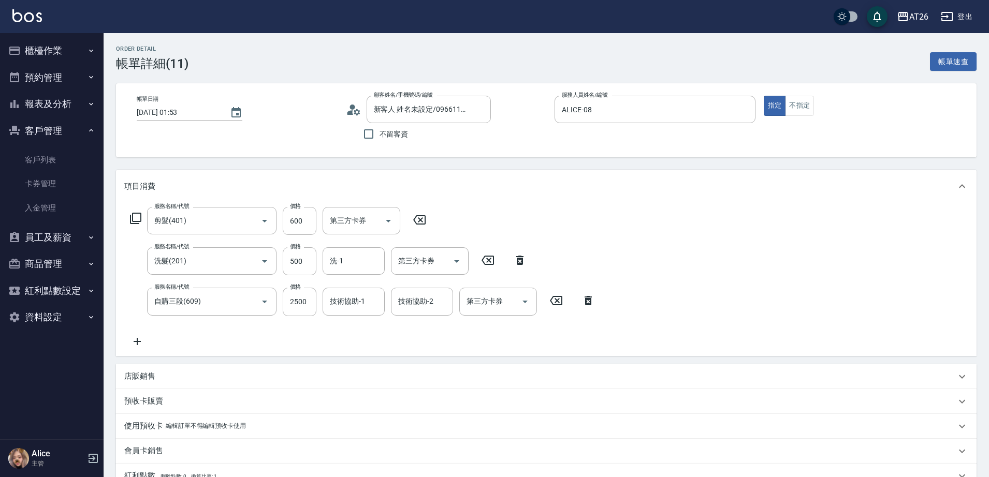
type input "新客人 姓名未設定/0966111816/null"
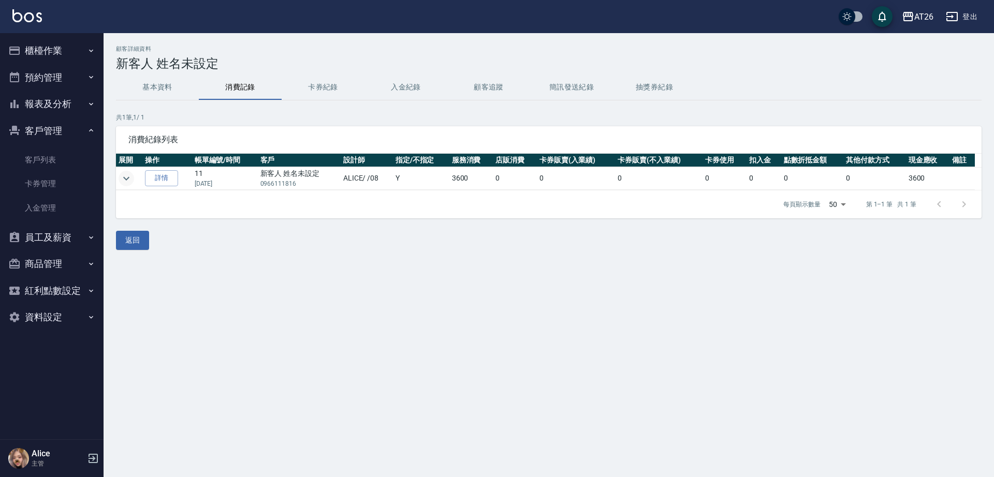
click at [131, 175] on icon "expand row" at bounding box center [126, 178] width 12 height 12
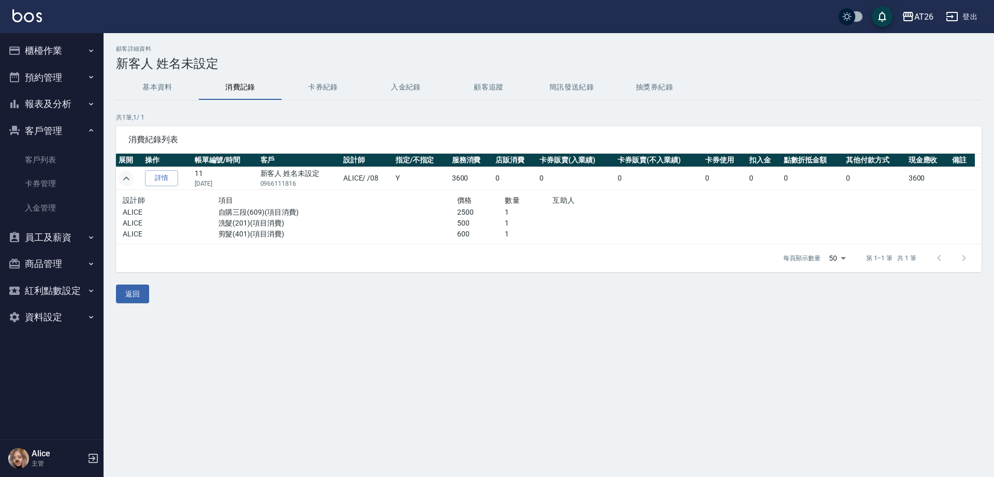
click at [915, 259] on p "第 1–1 筆 共 1 筆" at bounding box center [891, 258] width 50 height 9
click at [958, 254] on div at bounding box center [952, 258] width 50 height 25
click at [964, 262] on div at bounding box center [952, 258] width 50 height 25
click at [330, 86] on button "卡券紀錄" at bounding box center [323, 87] width 83 height 25
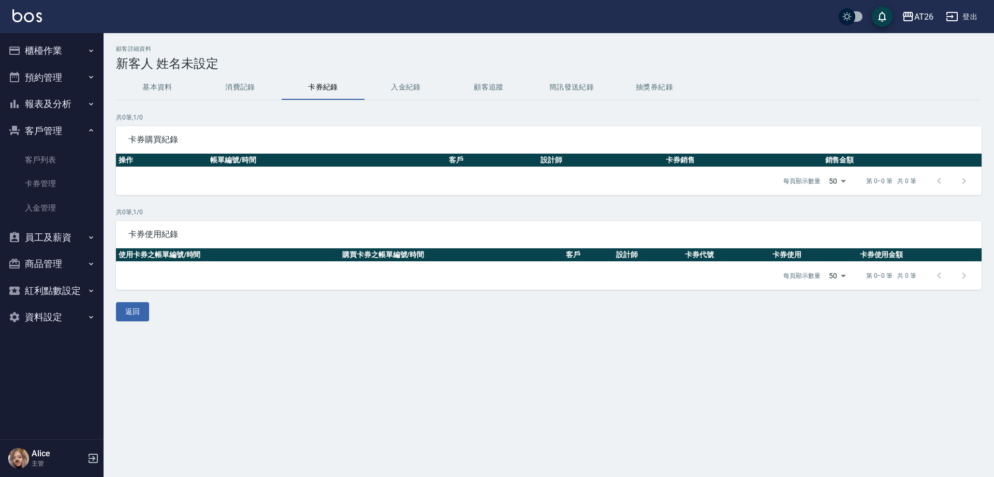
click at [236, 93] on button "消費記錄" at bounding box center [240, 87] width 83 height 25
